Goal: Task Accomplishment & Management: Manage account settings

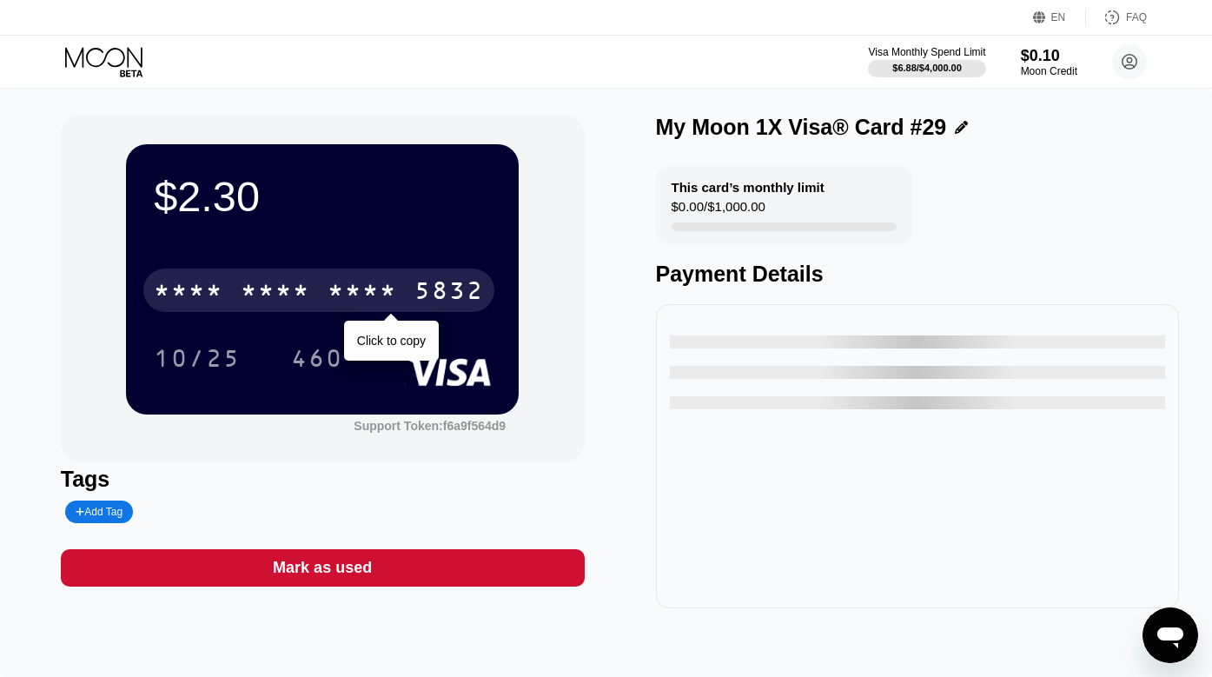
click at [327, 302] on div "* * * * * * * * * * * * 5832" at bounding box center [318, 289] width 351 height 43
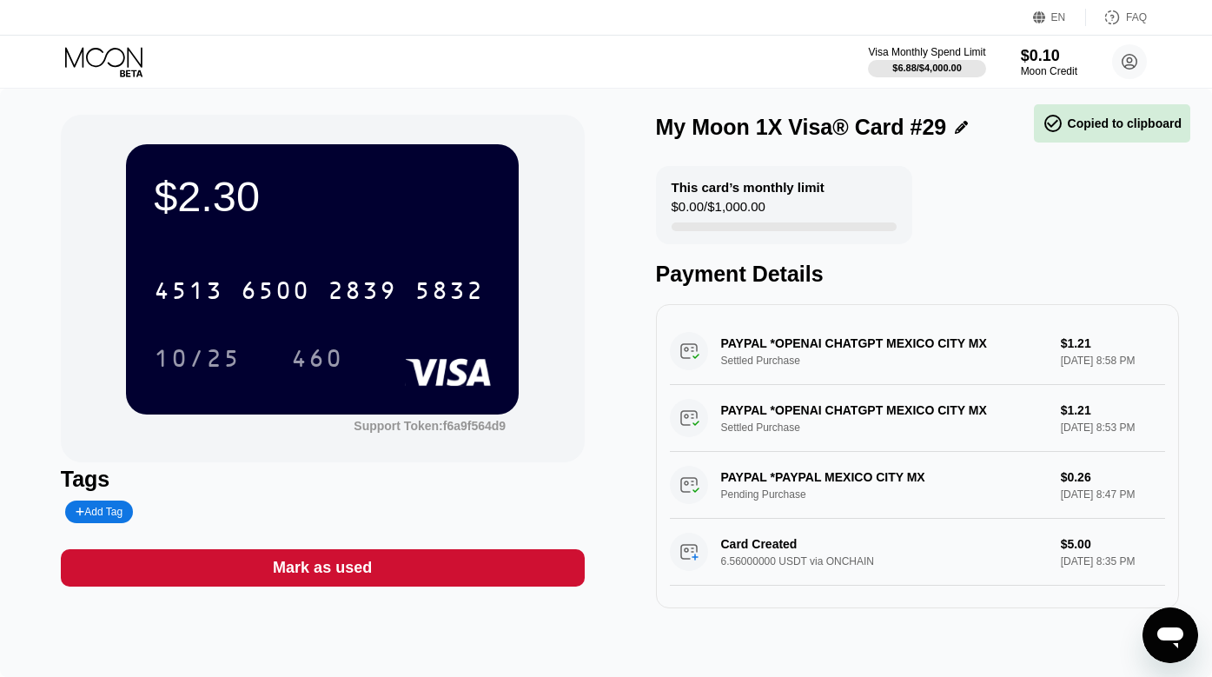
click at [164, 344] on div "10/25" at bounding box center [197, 357] width 113 height 43
click at [344, 356] on div "460" at bounding box center [317, 357] width 78 height 43
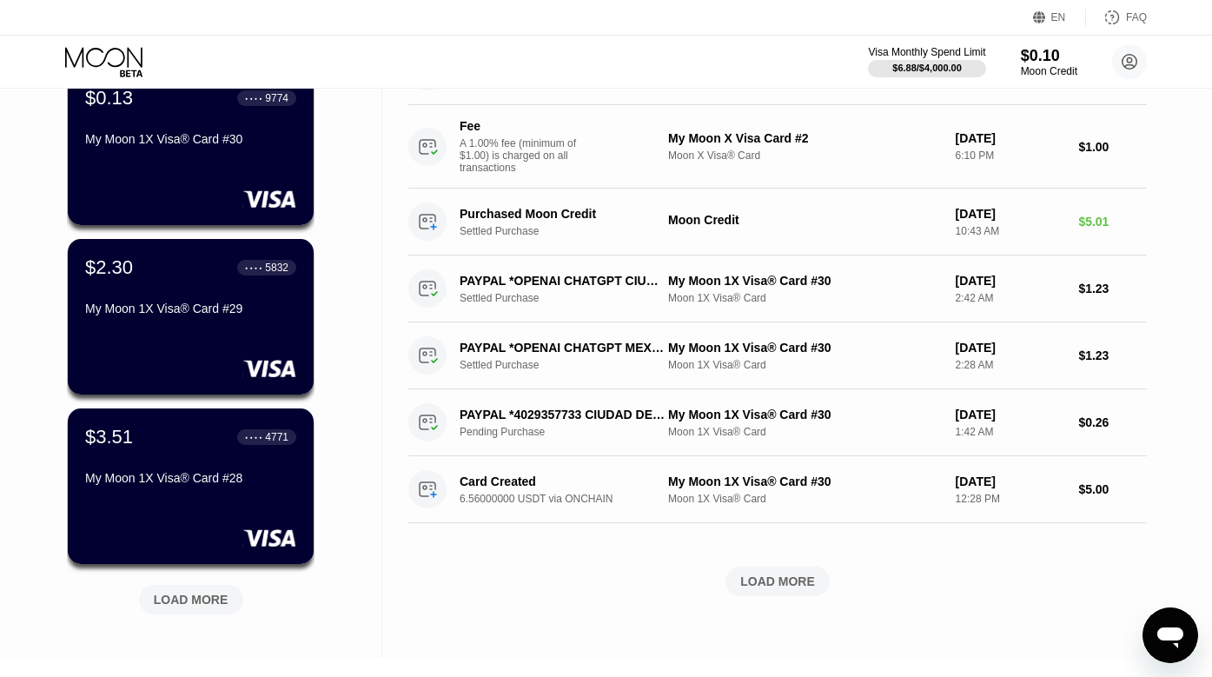
scroll to position [521, 0]
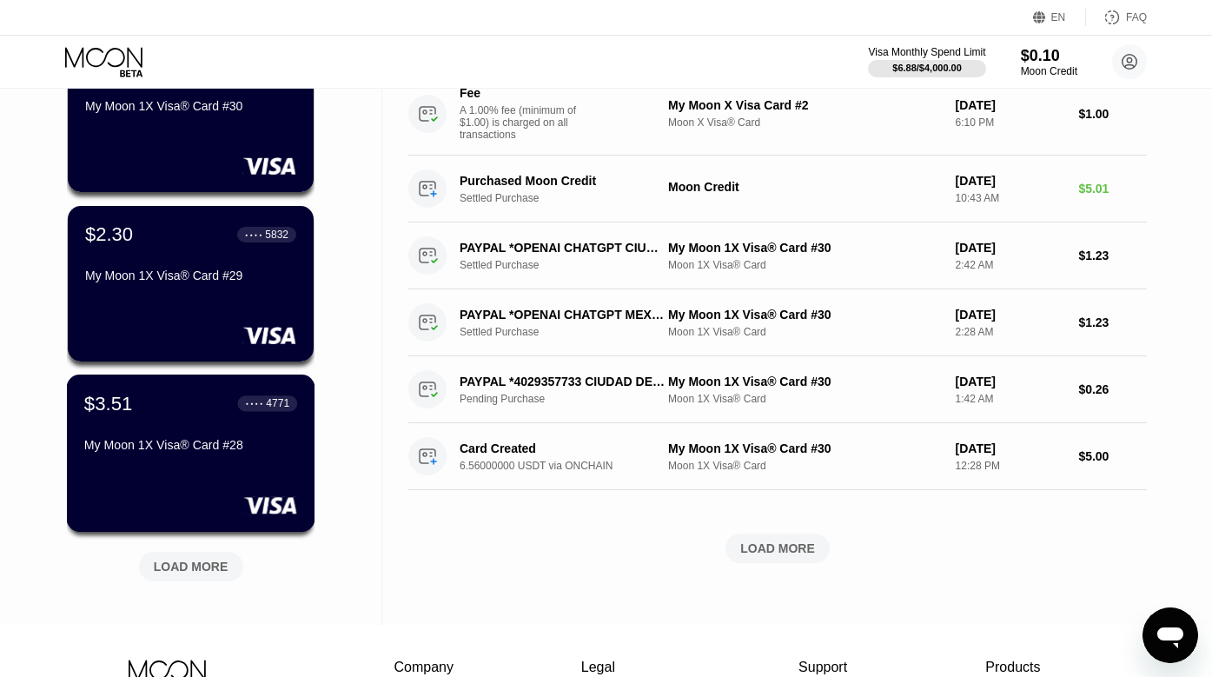
click at [202, 432] on div "$3.51 ● ● ● ● 4771 My Moon 1X Visa® Card #28" at bounding box center [190, 425] width 213 height 67
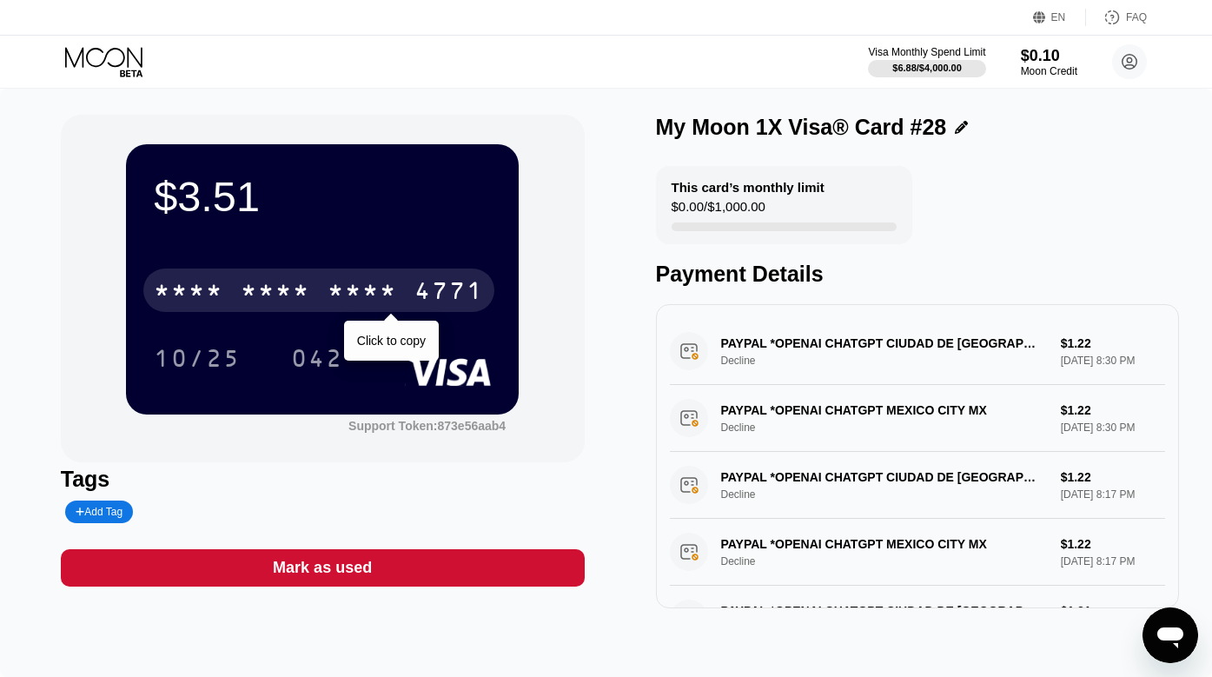
click at [251, 285] on div "* * * *" at bounding box center [275, 293] width 69 height 28
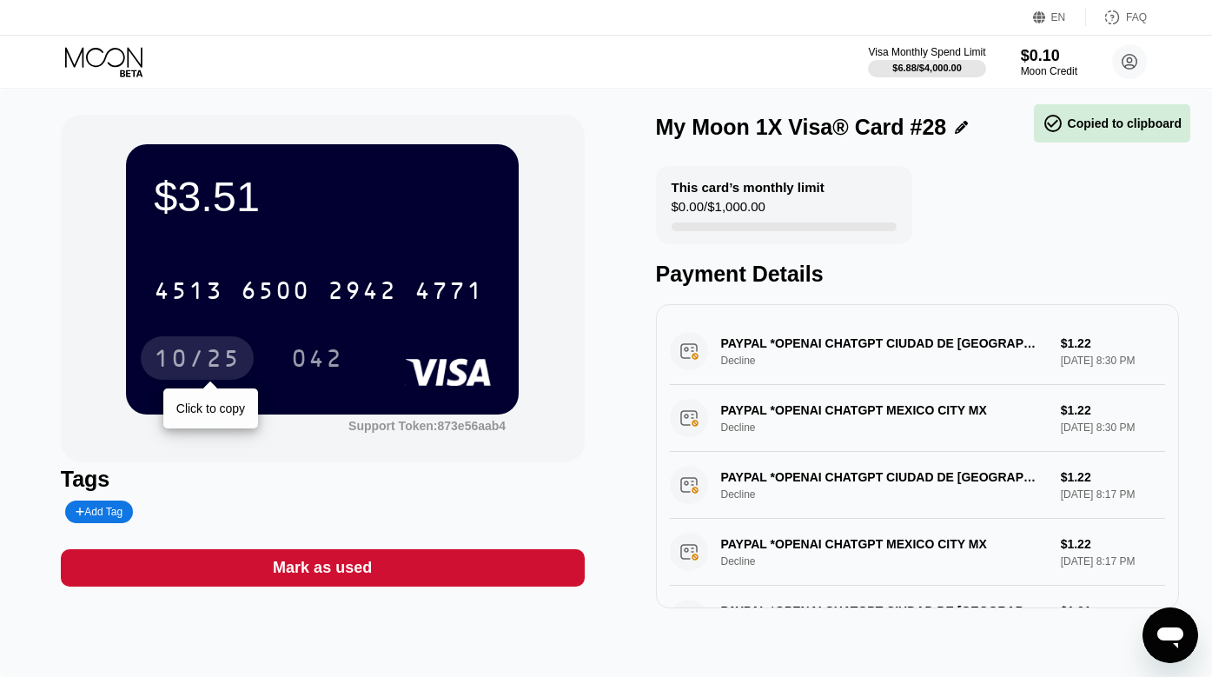
click at [166, 354] on div "10/25" at bounding box center [197, 361] width 87 height 28
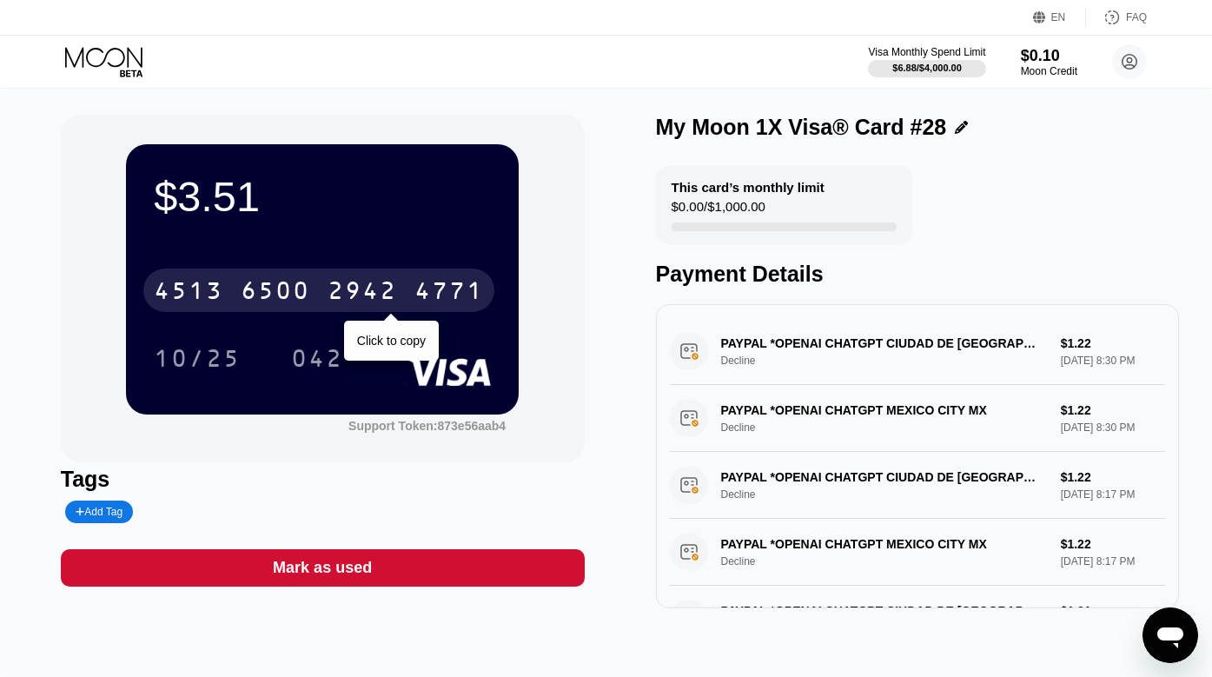
click at [279, 287] on div "6500" at bounding box center [275, 293] width 69 height 28
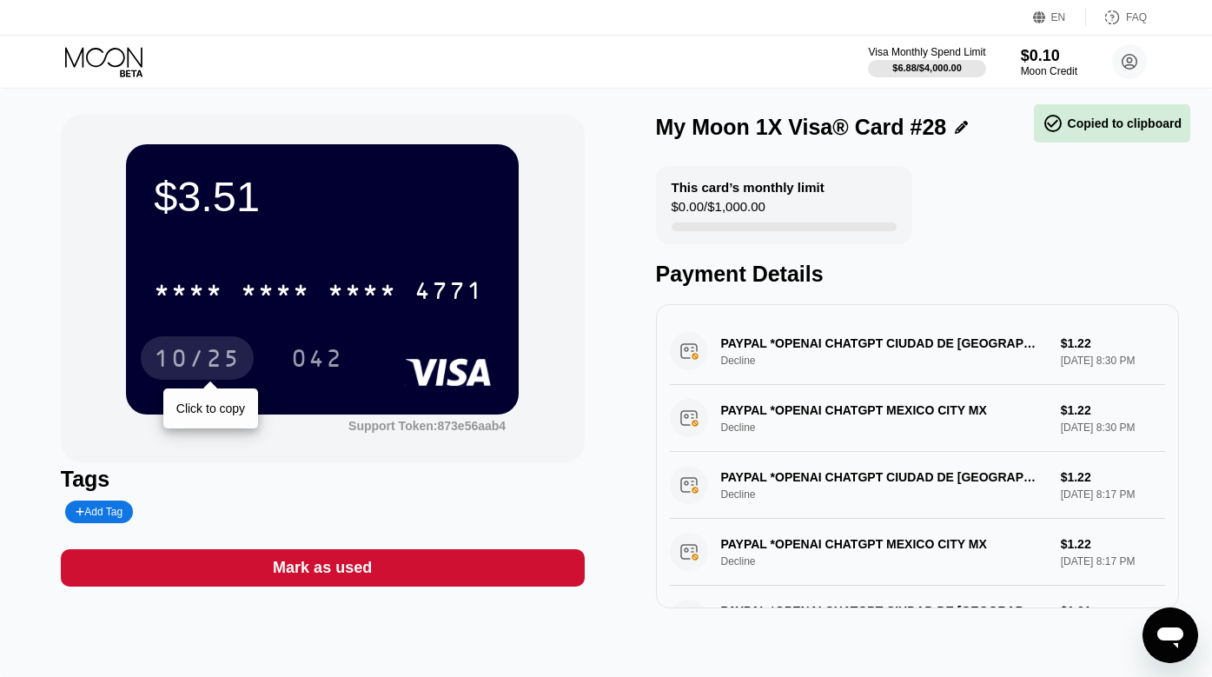
click at [211, 370] on div "10/25" at bounding box center [197, 361] width 87 height 28
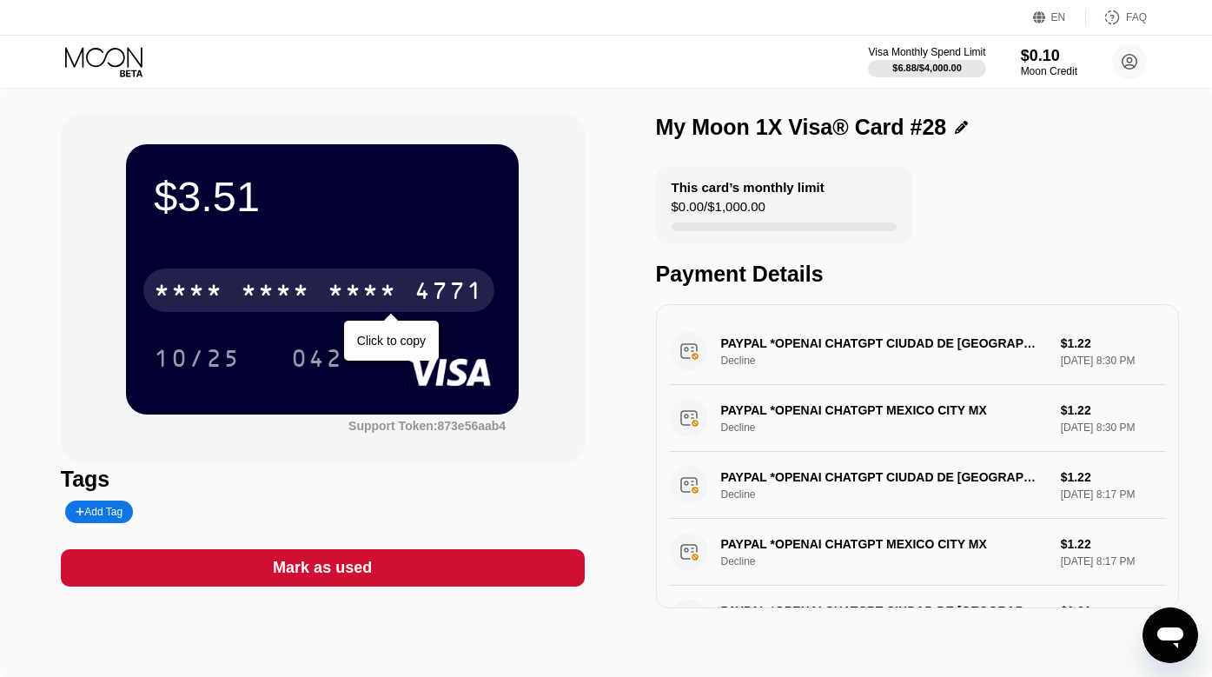
click at [306, 343] on div "042" at bounding box center [317, 357] width 78 height 43
